Goal: Transaction & Acquisition: Purchase product/service

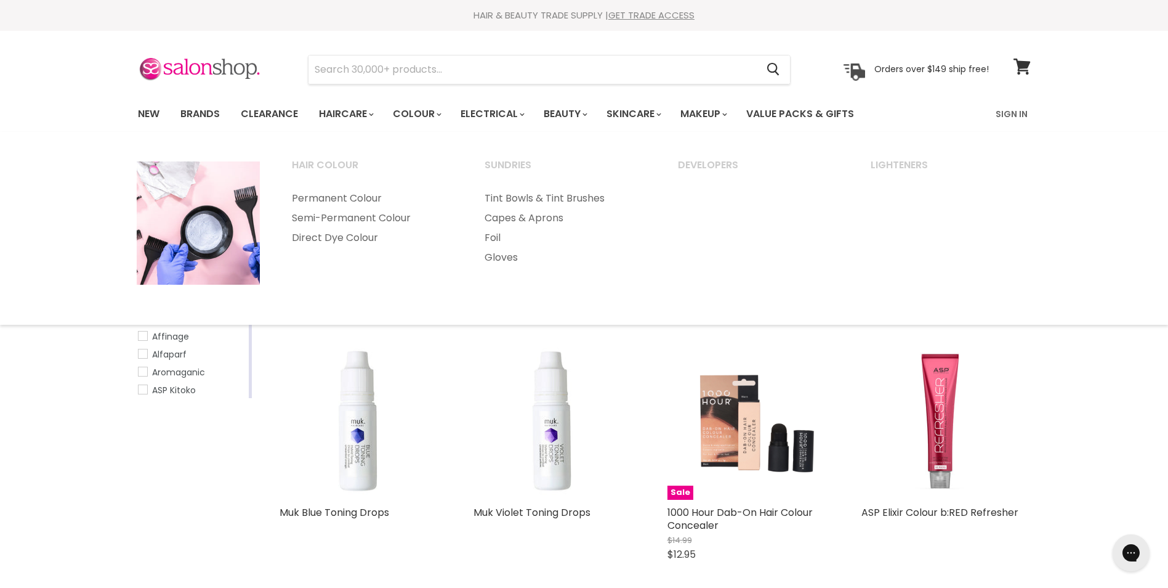
click at [368, 218] on link "Semi-Permanent Colour" at bounding box center [372, 218] width 191 height 20
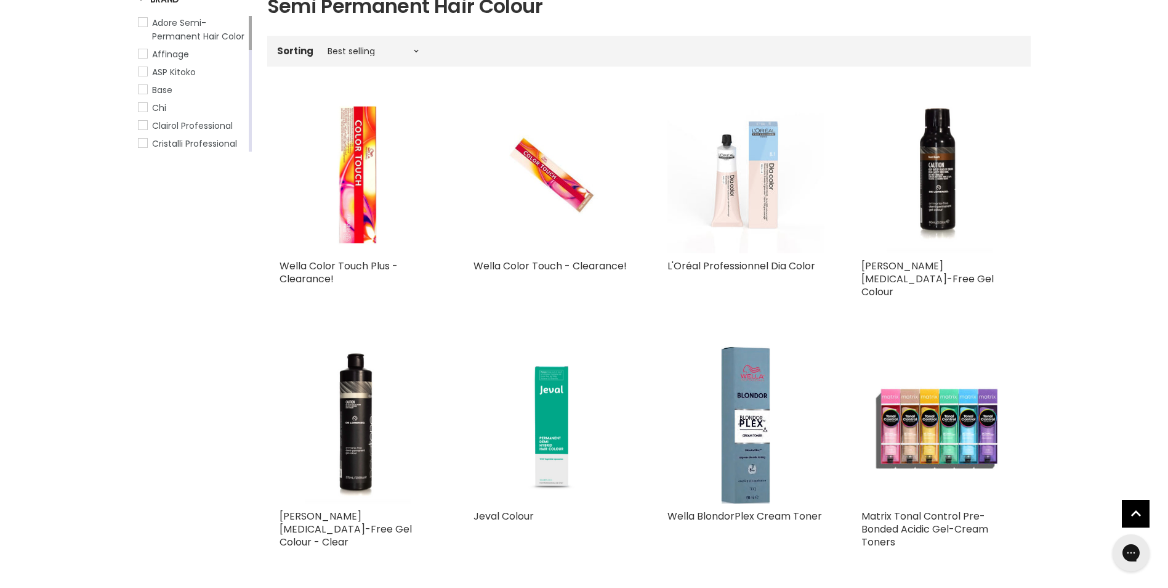
click at [320, 270] on link "Wella Color Touch Plus - Clearance!" at bounding box center [339, 272] width 118 height 27
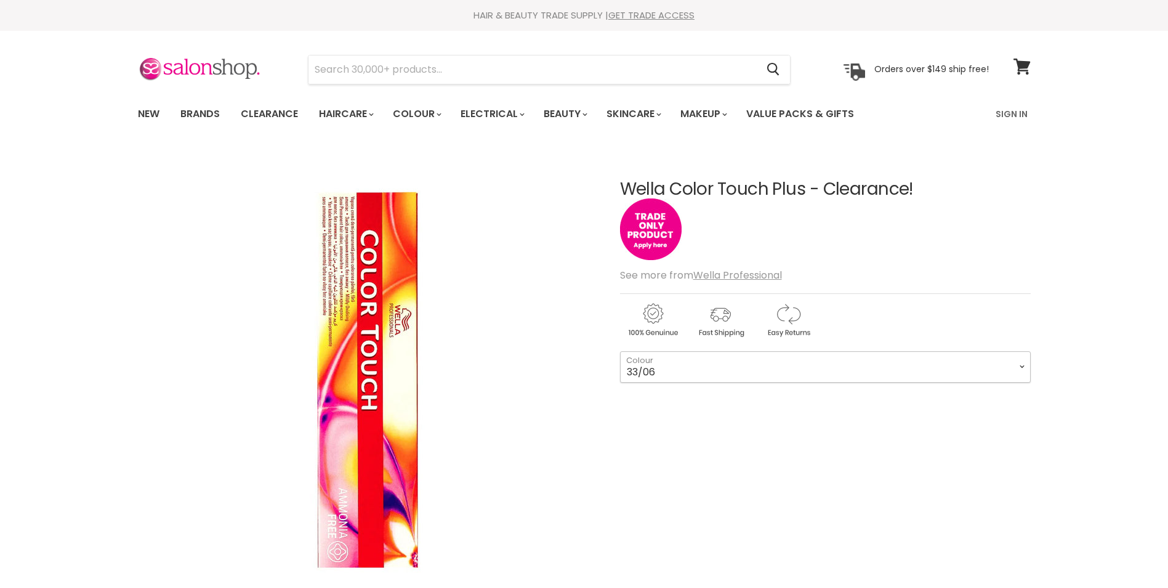
drag, startPoint x: 0, startPoint y: 0, endPoint x: 934, endPoint y: 374, distance: 1006.5
click at [934, 374] on select "33/06 44/05 44/06" at bounding box center [825, 366] width 411 height 31
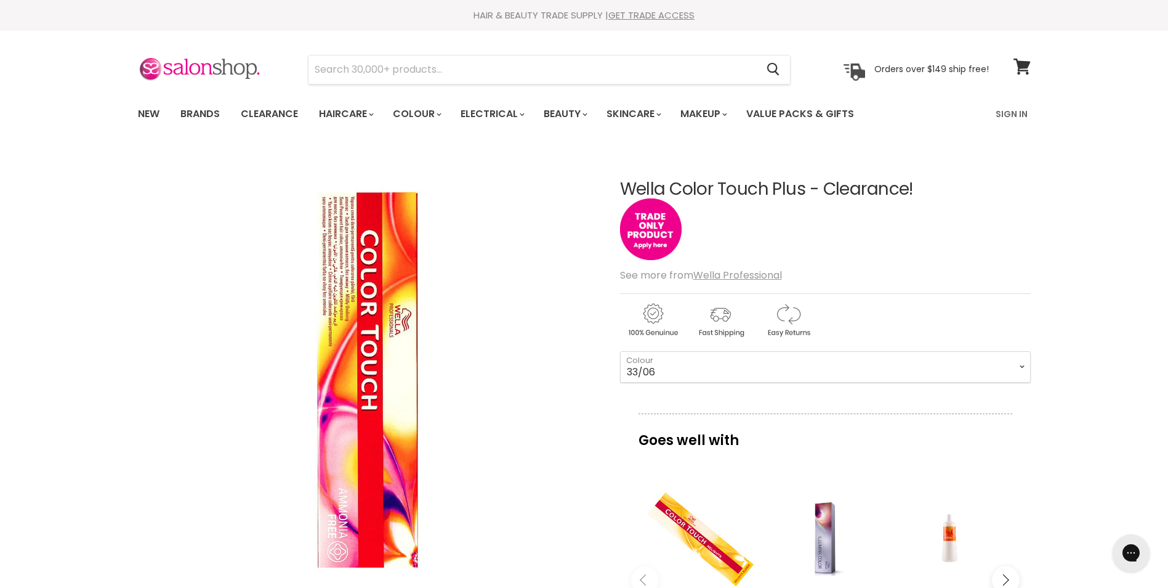
click at [1012, 113] on link "Sign In" at bounding box center [1011, 114] width 47 height 26
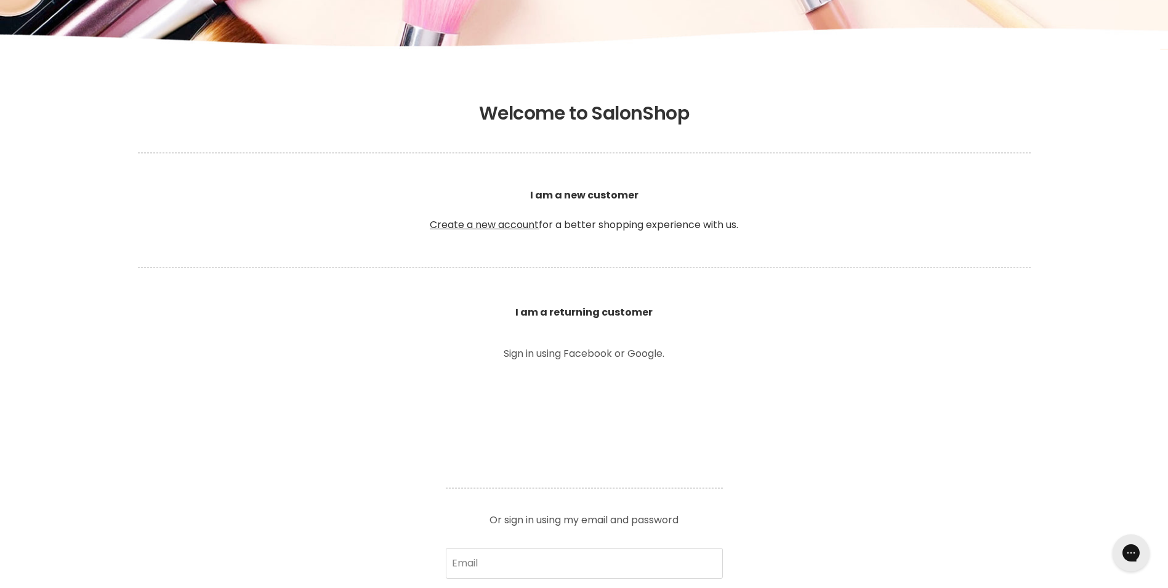
scroll to position [370, 0]
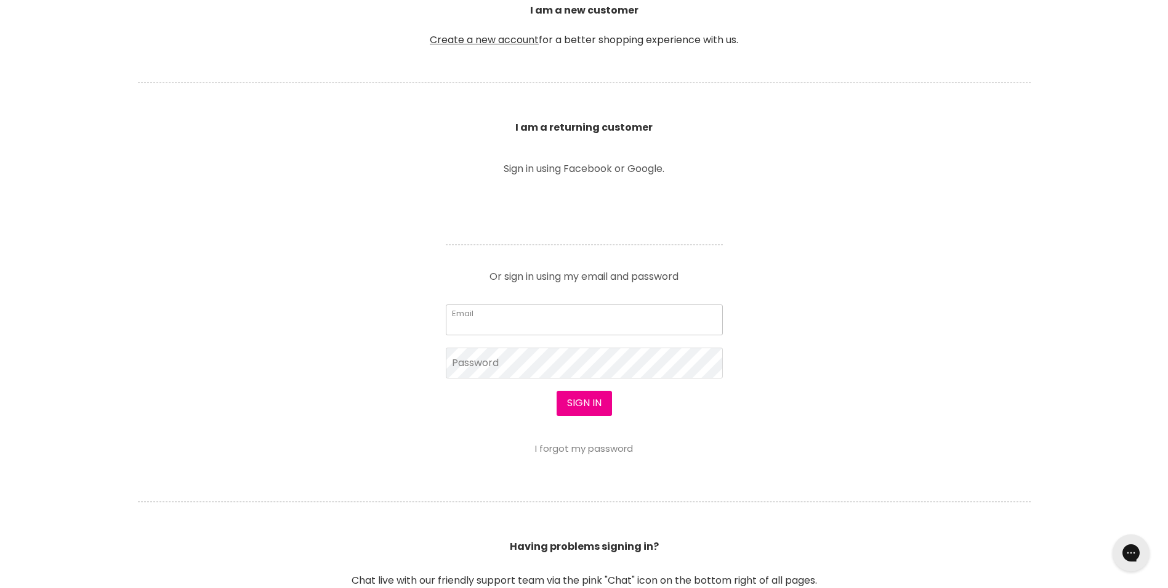
click at [544, 327] on input "Email" at bounding box center [584, 319] width 277 height 31
click at [532, 330] on input "Email" at bounding box center [584, 319] width 277 height 31
type input "jsmckenzie@westnet.com.au"
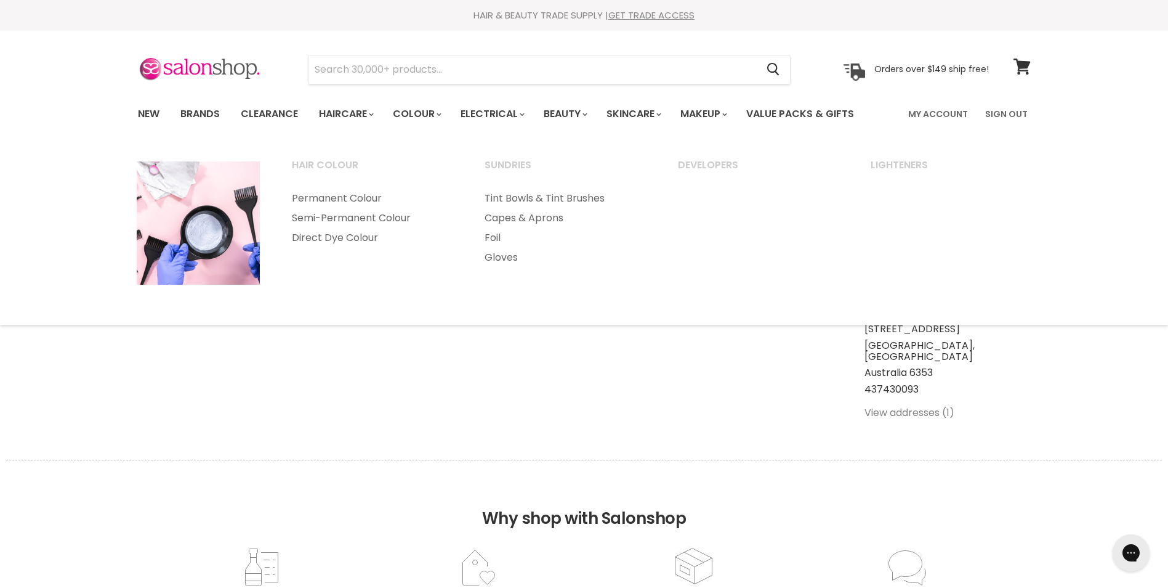
click at [378, 220] on link "Semi-Permanent Colour" at bounding box center [372, 218] width 191 height 20
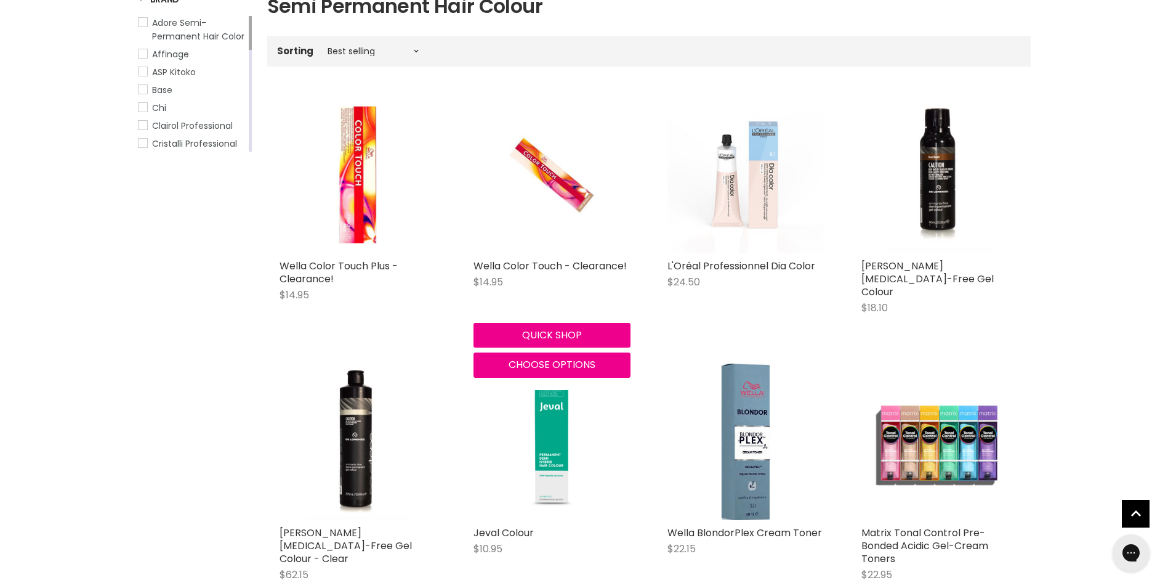
click at [543, 265] on link "Wella Color Touch - Clearance!" at bounding box center [550, 266] width 153 height 14
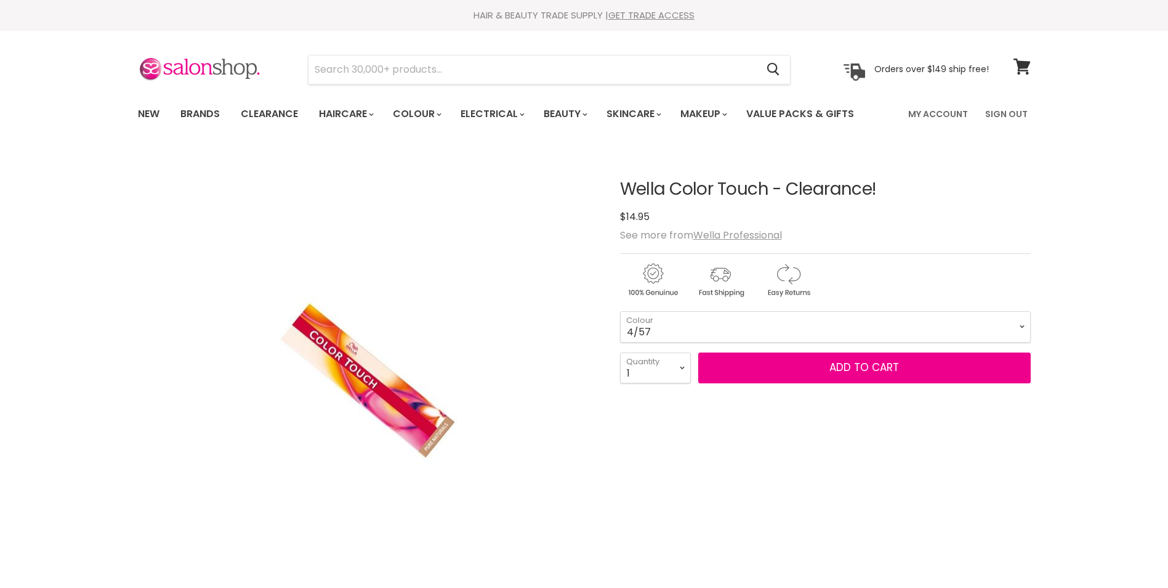
drag, startPoint x: 0, startPoint y: 0, endPoint x: 934, endPoint y: 326, distance: 988.9
click at [934, 326] on select "4/57 3/5" at bounding box center [825, 326] width 411 height 31
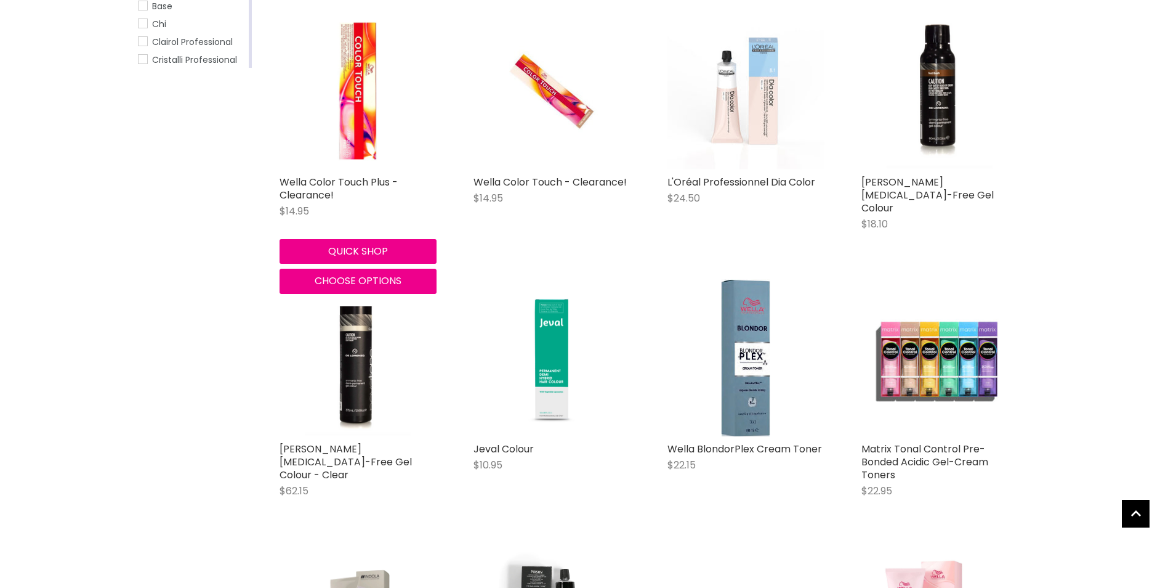
scroll to position [330, 0]
click at [307, 189] on link "Wella Color Touch Plus - Clearance!" at bounding box center [339, 188] width 118 height 27
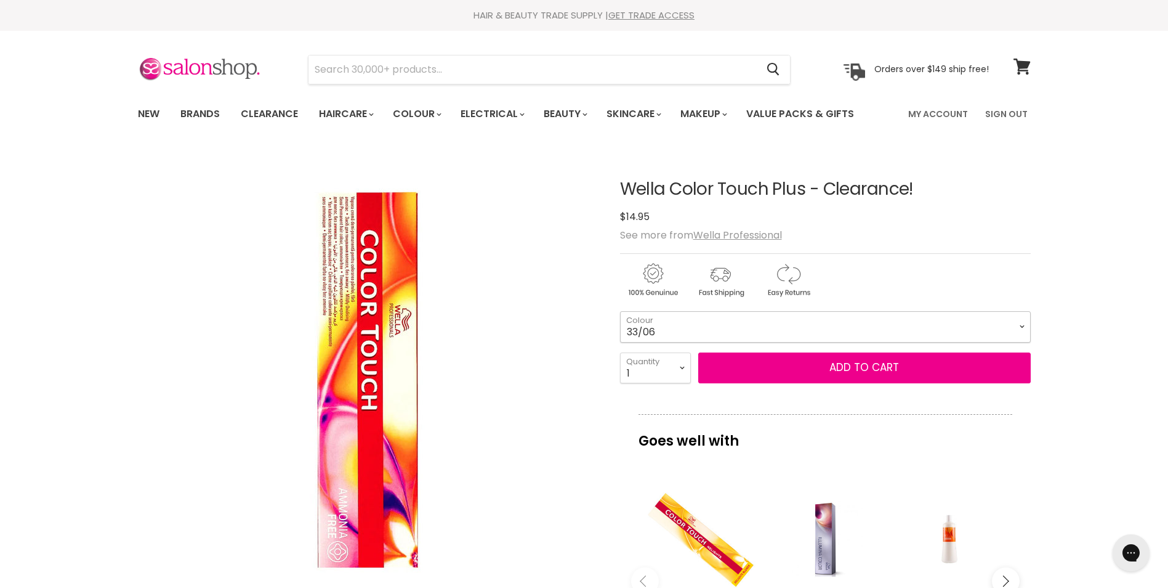
click at [738, 334] on select "33/06 44/05 44/06" at bounding box center [825, 326] width 411 height 31
click at [740, 334] on select "33/06 44/05 44/06" at bounding box center [825, 326] width 411 height 31
click at [766, 320] on select "33/06 44/05 44/06" at bounding box center [825, 326] width 411 height 31
click at [857, 315] on select "33/06 44/05 44/06" at bounding box center [825, 326] width 411 height 31
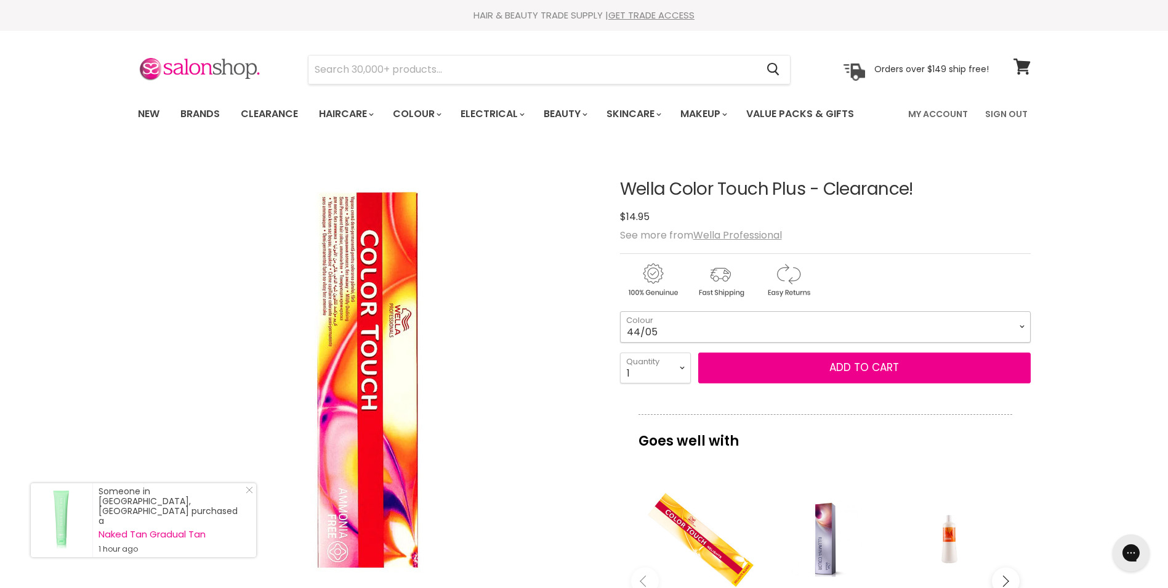
click at [620, 311] on select "33/06 44/05 44/06" at bounding box center [825, 326] width 411 height 31
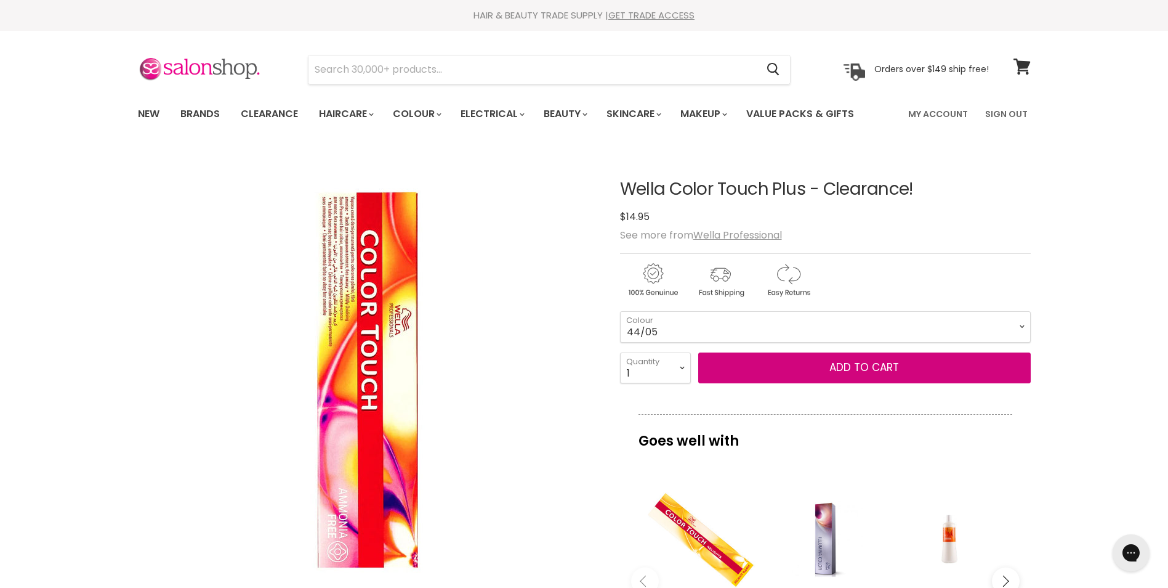
click at [823, 365] on button "Add to cart" at bounding box center [864, 367] width 333 height 31
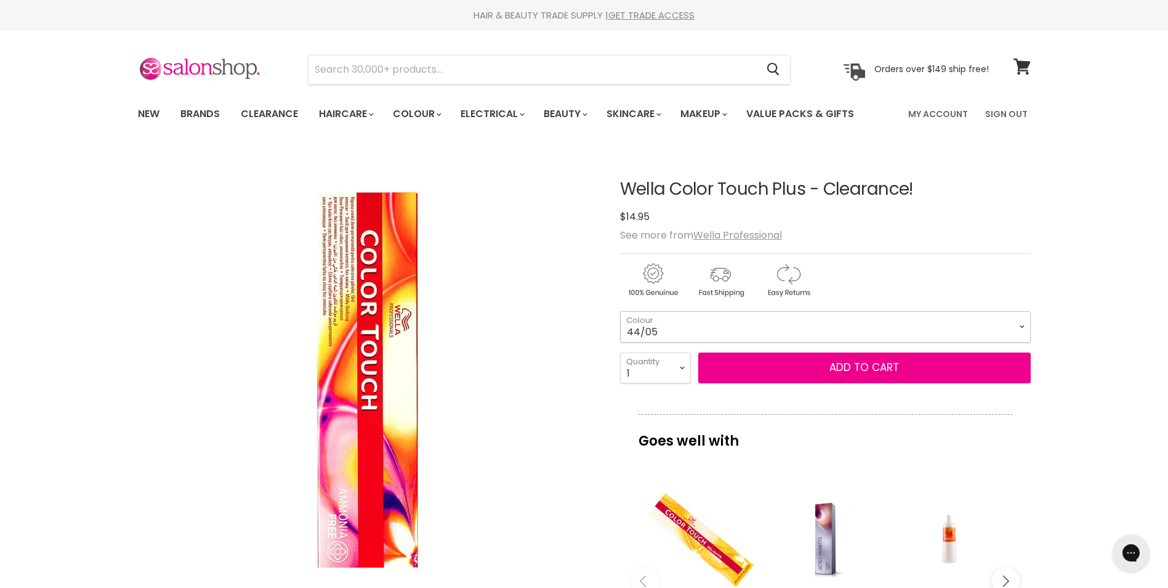
click at [822, 329] on select "33/06 44/05 44/06" at bounding box center [825, 326] width 411 height 31
click at [620, 311] on select "33/06 44/05 44/06" at bounding box center [825, 326] width 411 height 31
select select "44/06"
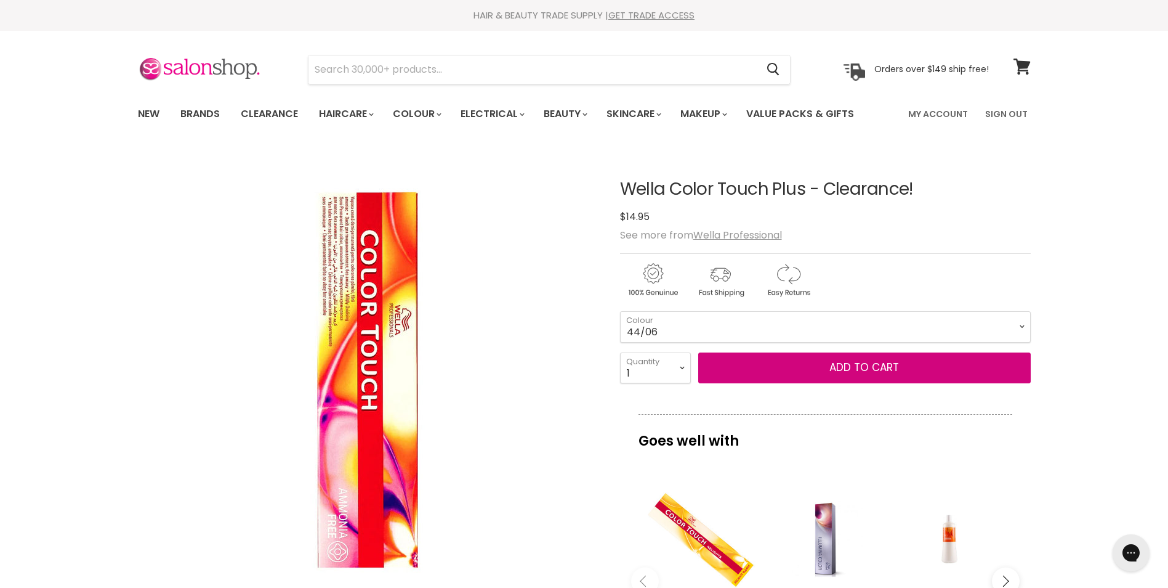
click at [817, 371] on button "Add to cart" at bounding box center [864, 367] width 333 height 31
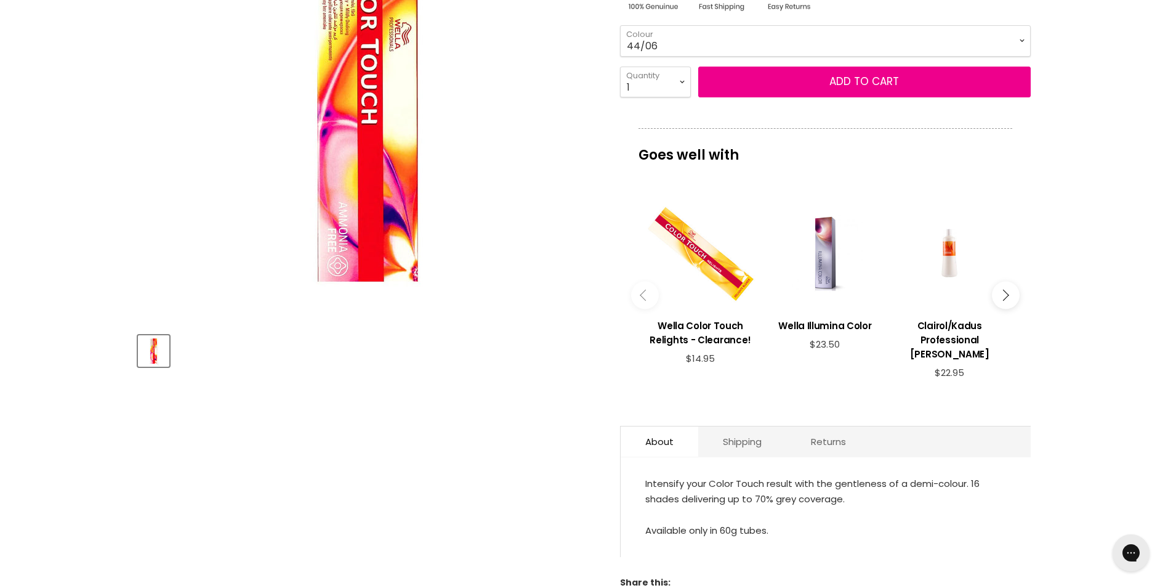
scroll to position [308, 0]
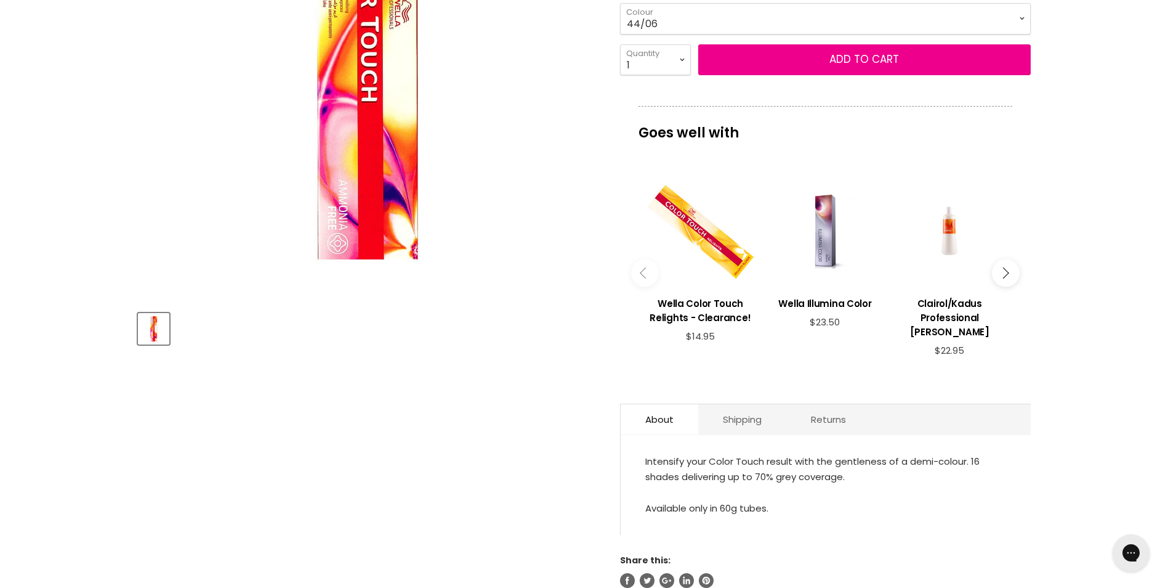
click at [951, 241] on div "Main content" at bounding box center [950, 230] width 112 height 112
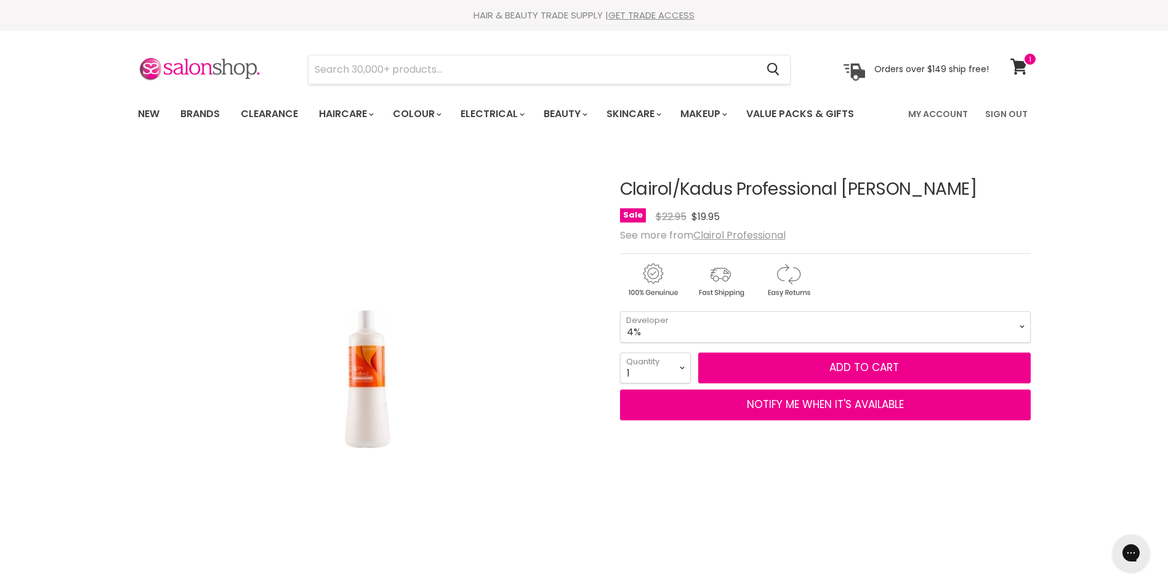
click at [909, 327] on select "1.9% 4%" at bounding box center [825, 326] width 411 height 31
click at [459, 65] on input "Search" at bounding box center [533, 69] width 449 height 28
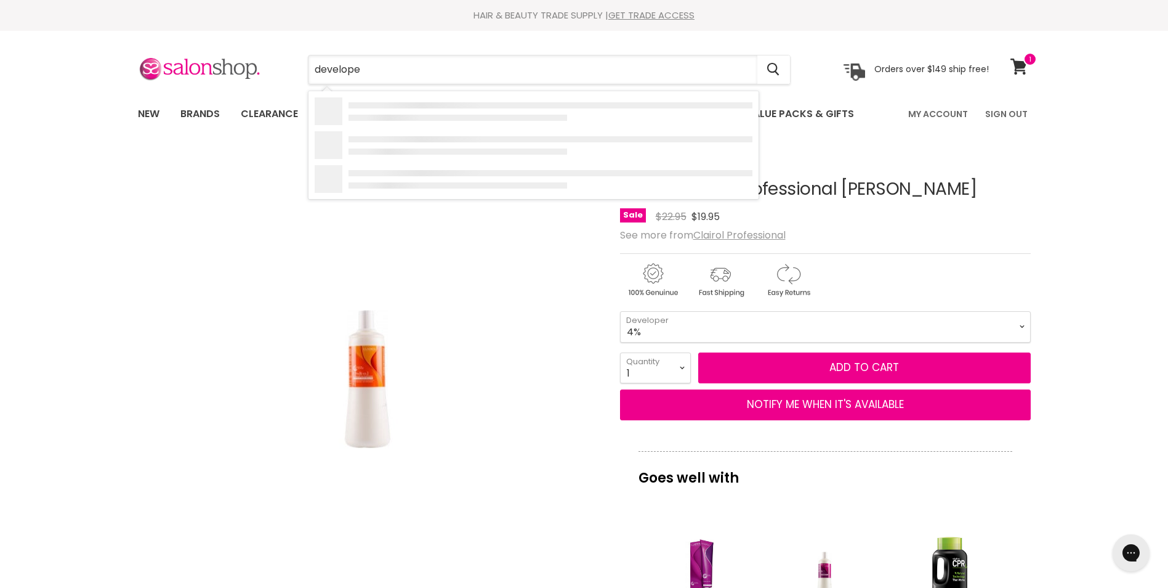
type input "developer"
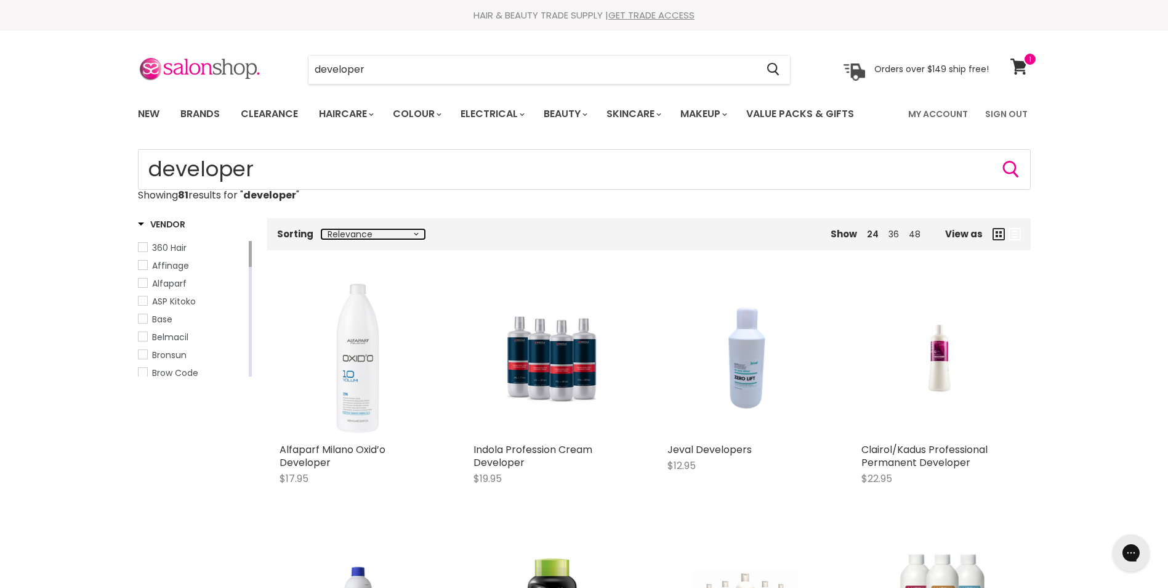
click at [355, 237] on select "Relevance Best Selling Lowest Price Highest Price Alphabetically, A-Z Alphabeti…" at bounding box center [372, 234] width 103 height 10
select select "price-ascending"
click at [321, 229] on select "Relevance Best Selling Lowest Price Highest Price Alphabetically, A-Z Alphabeti…" at bounding box center [372, 234] width 103 height 10
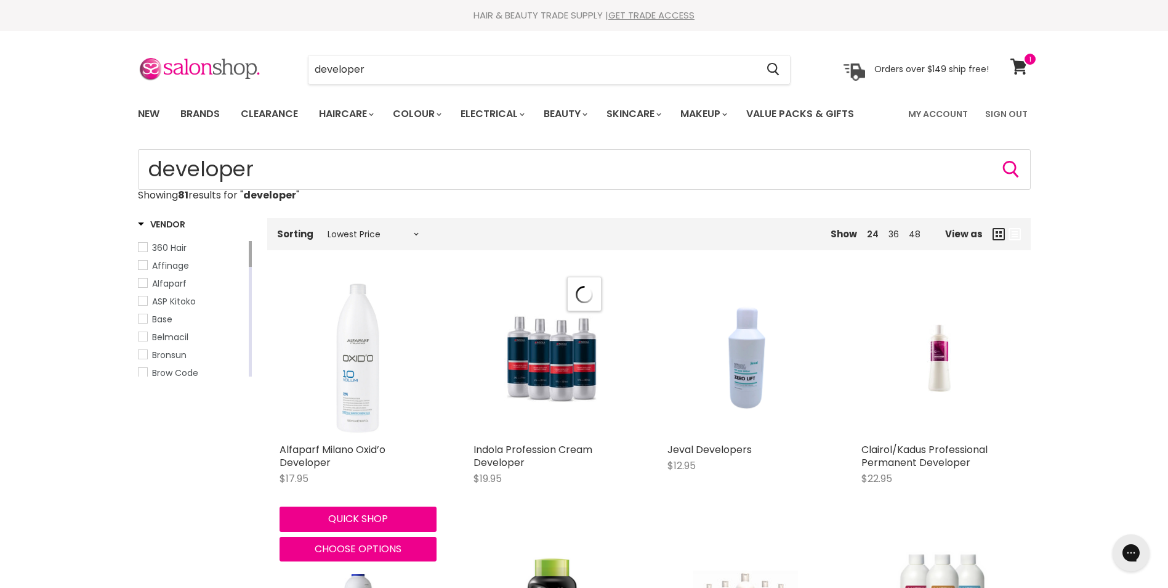
select select "price-ascending"
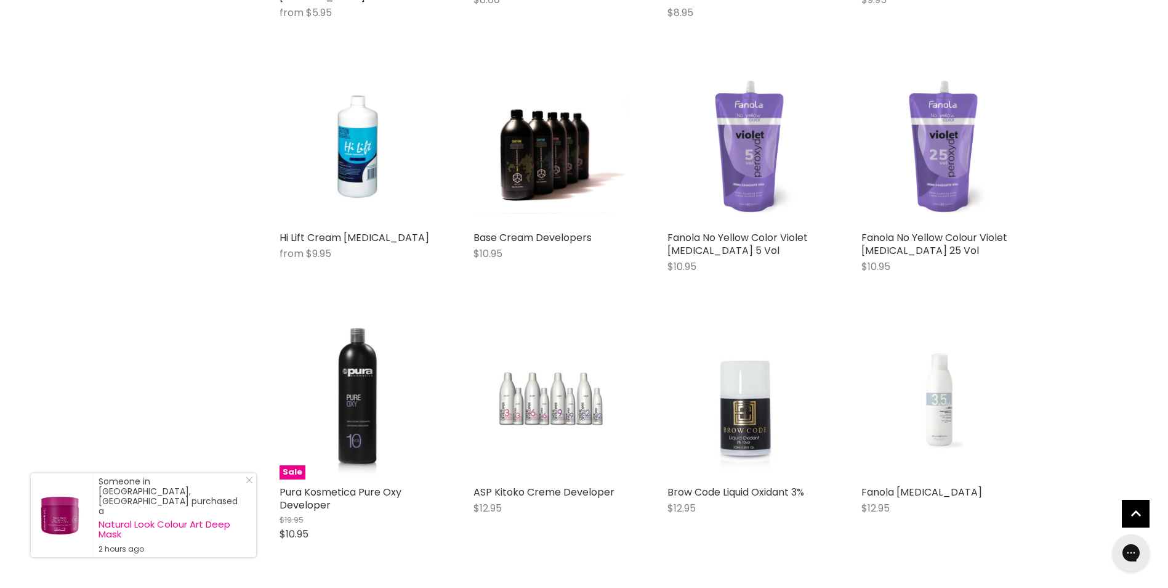
scroll to position [431, 0]
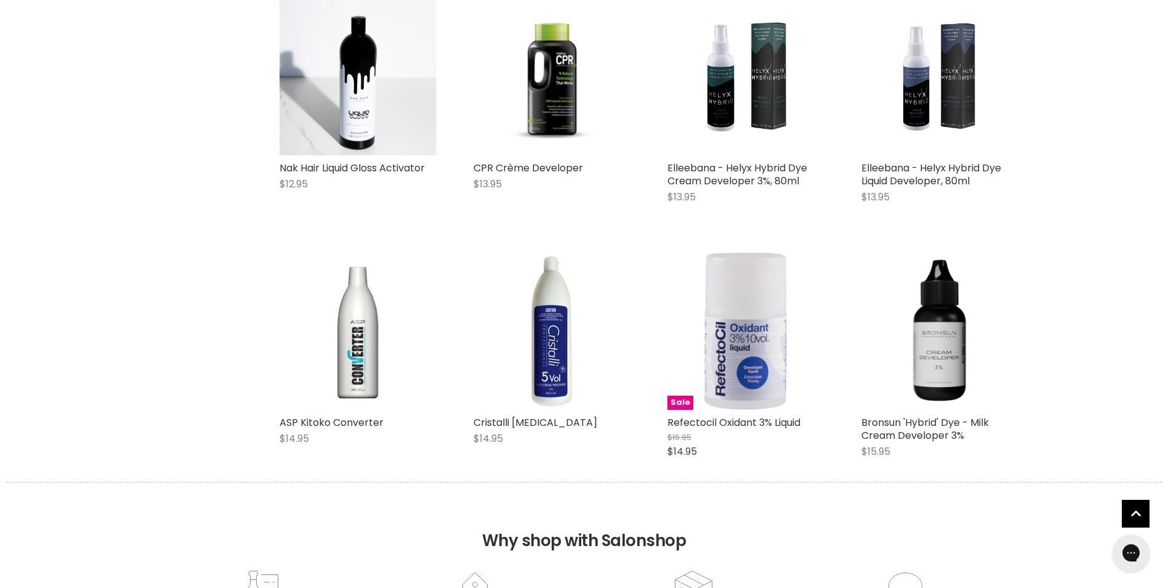
scroll to position [1417, 0]
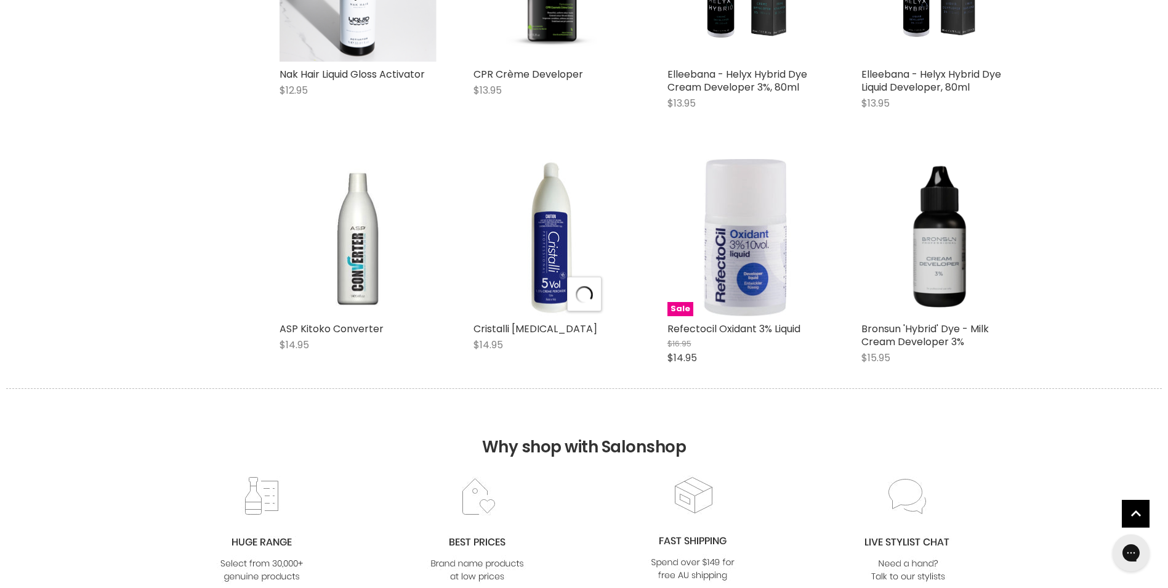
select select "price-ascending"
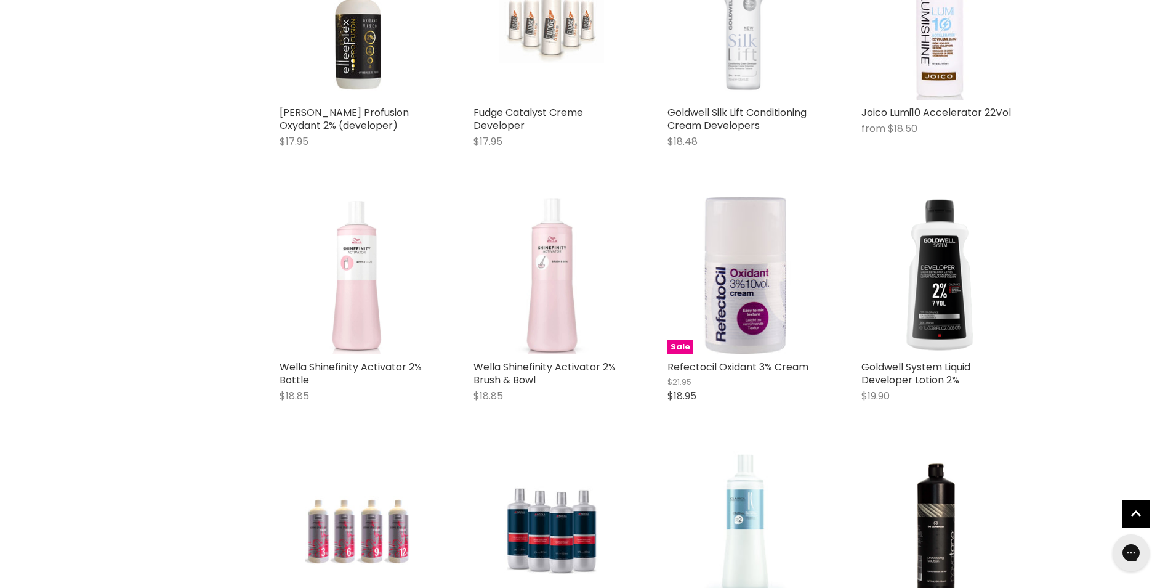
scroll to position [2895, 0]
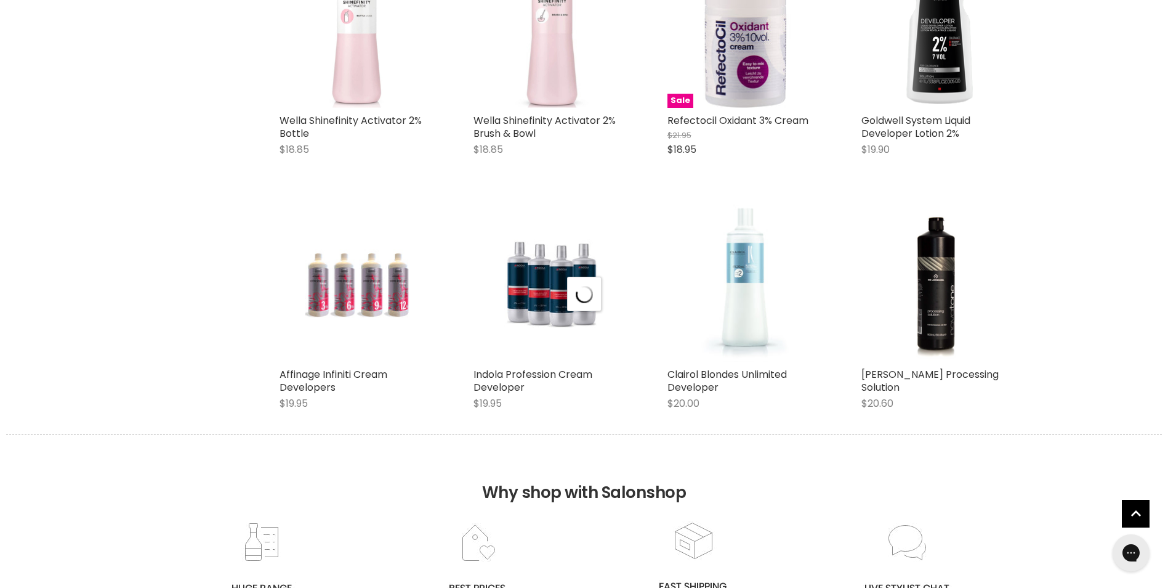
select select "price-ascending"
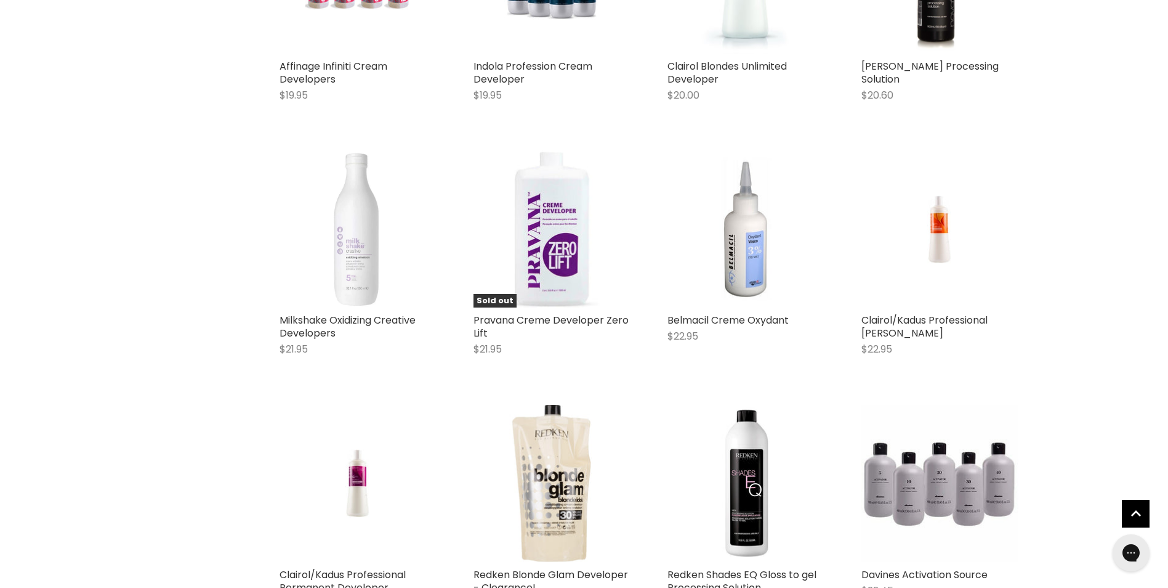
scroll to position [3510, 0]
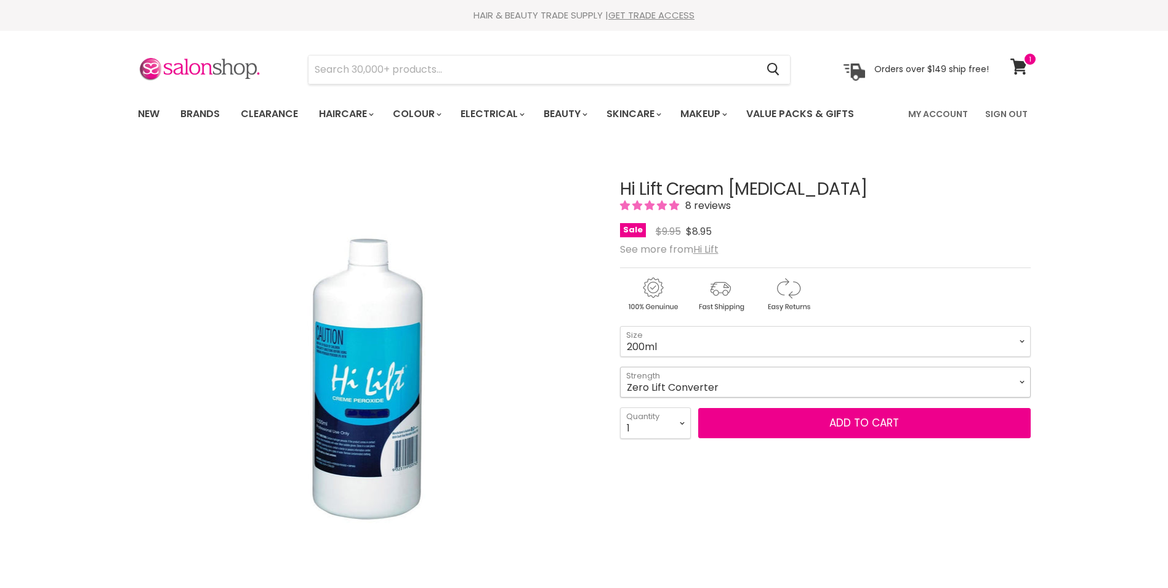
click at [791, 384] on select "Zero Lift Converter 5 Vol 10 Vol 20 Vol 30 Vol 40 Vol" at bounding box center [825, 381] width 411 height 31
click at [620, 366] on select "Zero Lift Converter 5 Vol 10 Vol 20 Vol 30 Vol 40 Vol" at bounding box center [825, 381] width 411 height 31
select select "10 Vol"
click at [743, 338] on select "200ml 1 Litre" at bounding box center [825, 341] width 411 height 31
click at [620, 326] on select "200ml 1 Litre" at bounding box center [825, 341] width 411 height 31
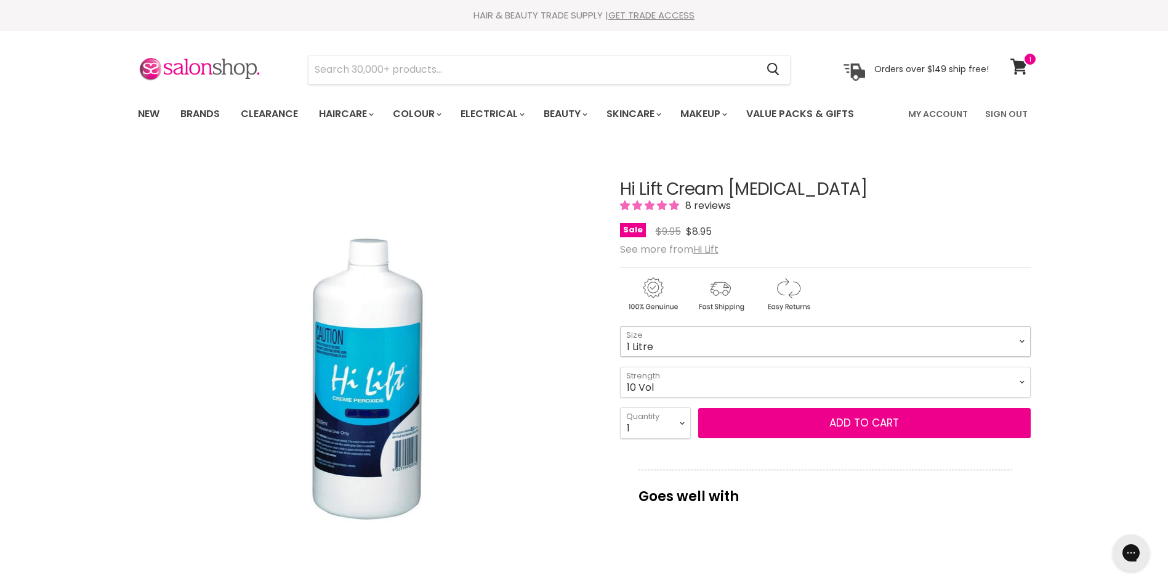
select select "1 Litre"
select select "10 Vol"
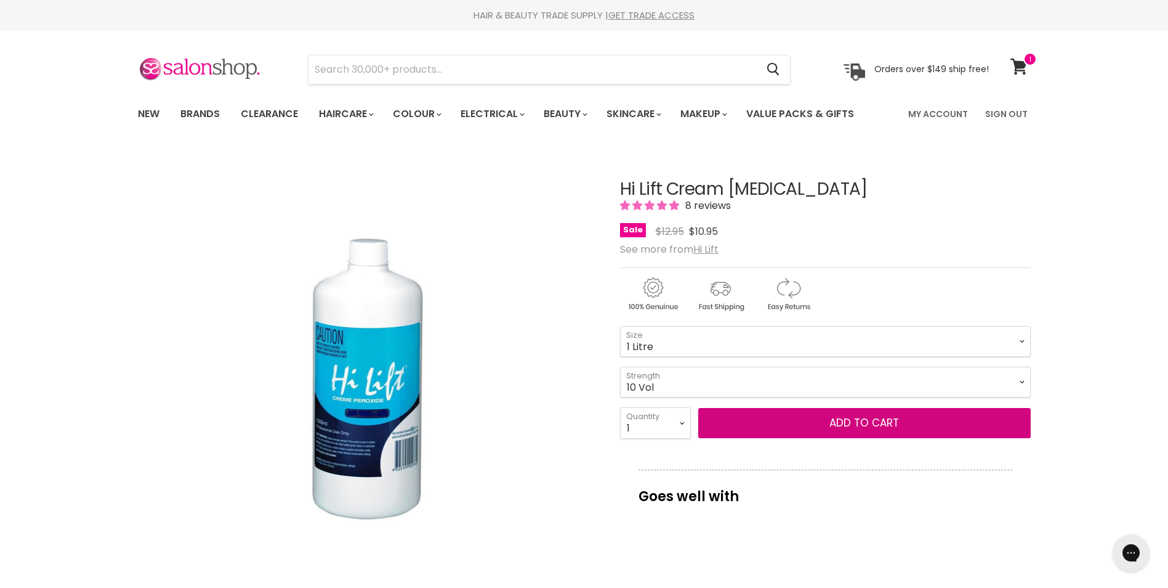
click at [777, 424] on button "Add to cart" at bounding box center [864, 423] width 333 height 31
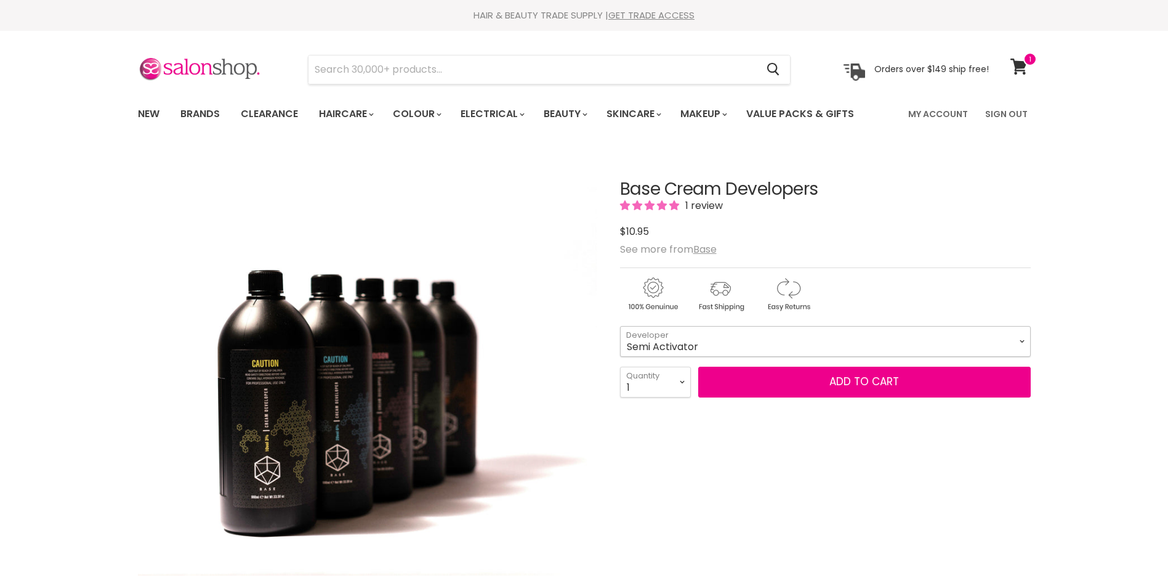
drag, startPoint x: 0, startPoint y: 0, endPoint x: 754, endPoint y: 339, distance: 827.0
click at [754, 339] on select "Semi Activator 10 Vol 20 Vol 30 Vol 40 Vol" at bounding box center [825, 341] width 411 height 31
